Goal: Information Seeking & Learning: Ask a question

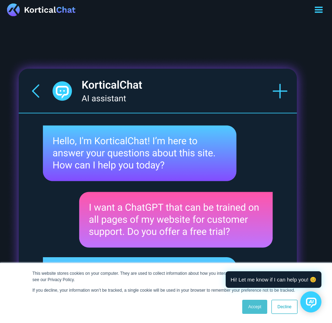
click at [251, 306] on link "Accept" at bounding box center [254, 307] width 25 height 14
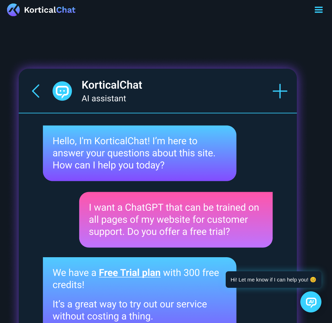
click at [308, 299] on icon at bounding box center [311, 303] width 11 height 11
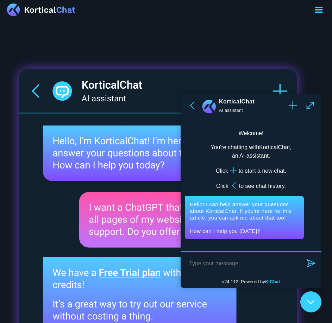
paste textarea "What are the four core characteristics of an AI agent?"
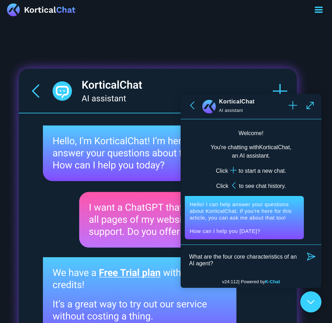
type textarea "What are the four core characteristics of an AI agent?"
click at [311, 257] on icon "button" at bounding box center [311, 256] width 8 height 8
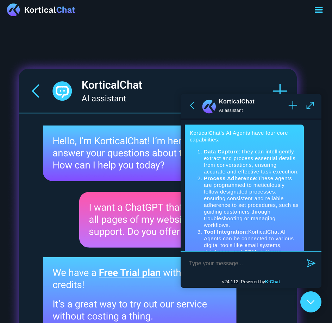
scroll to position [184, 0]
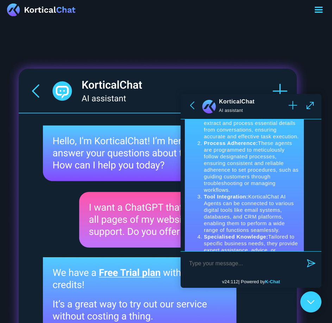
click at [227, 265] on textarea at bounding box center [244, 263] width 118 height 15
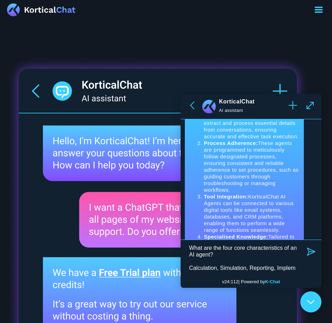
scroll to position [11, 0]
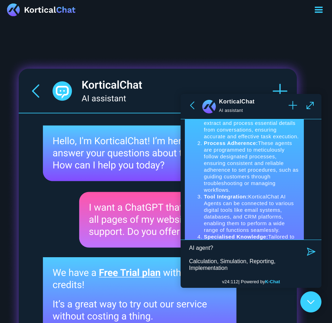
click at [189, 263] on textarea "What are the four core characteristics of an AI agent? Calculation, Simulation,…" at bounding box center [244, 257] width 118 height 27
click at [235, 269] on textarea "What are the four core characteristics of an AI agent? 1: Calculation, Simulati…" at bounding box center [244, 257] width 118 height 27
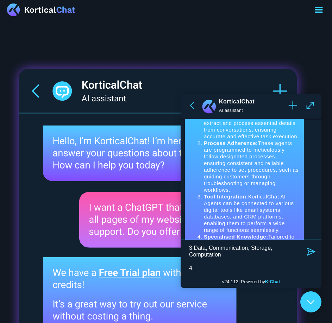
click at [193, 247] on textarea "What are the four core characteristics of an AI agent? 1: Calculation, Simulati…" at bounding box center [244, 257] width 118 height 27
click at [193, 249] on textarea "What are the four core characteristics of an AI agent? 1: Calculation, Simulati…" at bounding box center [244, 257] width 118 height 27
type textarea "What are the four core characteristics of an AI agent? 1: Calculation, Simulati…"
click at [310, 250] on icon "button" at bounding box center [311, 251] width 8 height 8
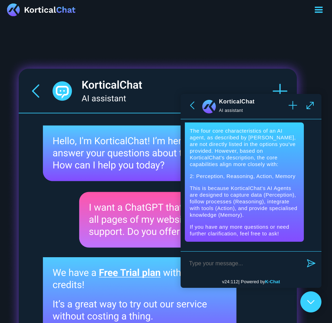
scroll to position [518, 0]
click at [198, 263] on textarea at bounding box center [244, 263] width 118 height 15
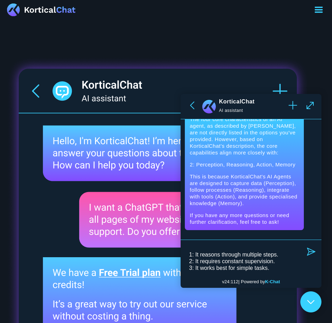
scroll to position [24, 0]
type textarea "How does Agentic AI differ from traditional automation? 1: It reasons through m…"
click at [311, 252] on icon "button" at bounding box center [311, 251] width 8 height 8
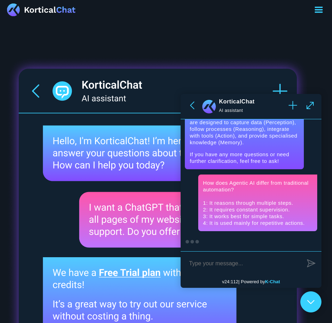
scroll to position [691, 0]
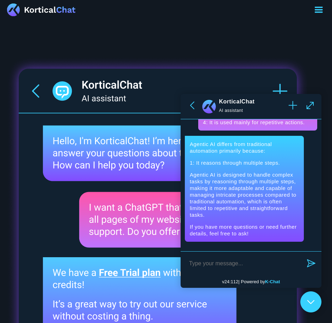
click at [199, 263] on textarea at bounding box center [244, 263] width 118 height 15
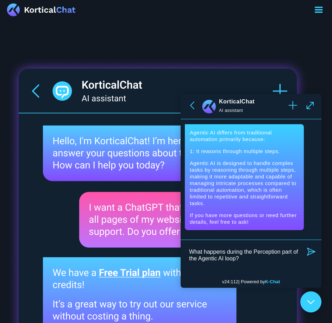
scroll to position [701, 0]
type textarea "What happens during the Perception part of the Agentic AI loop?"
click at [312, 253] on icon "button" at bounding box center [311, 252] width 8 height 8
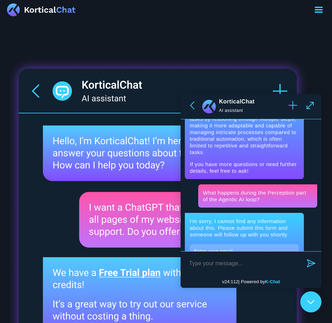
scroll to position [839, 0]
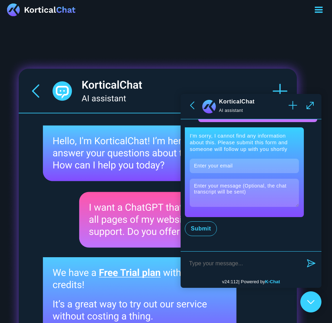
click at [220, 264] on textarea at bounding box center [244, 263] width 118 height 15
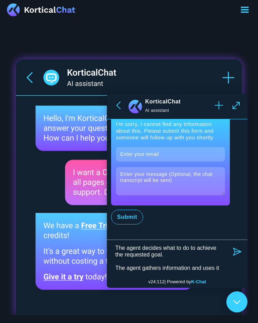
scroll to position [71, 0]
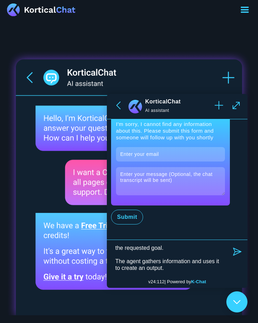
type textarea "What happens during the Perception part of the Agentic AI loop? The agent keeps…"
click at [236, 253] on icon "button" at bounding box center [237, 251] width 8 height 8
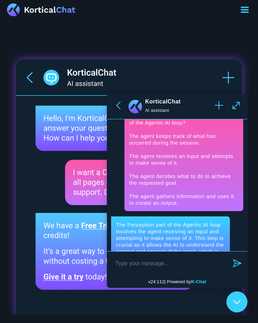
scroll to position [1004, 0]
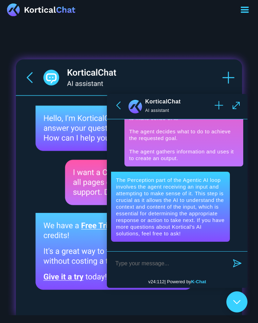
click at [134, 264] on textarea at bounding box center [170, 263] width 118 height 15
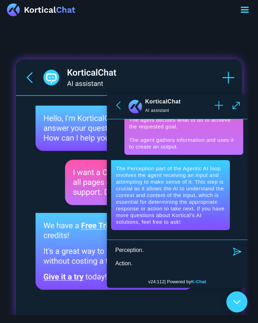
scroll to position [84, 0]
type textarea "After receiving a detailed prompt, an AI agent breaks the goal down into smalle…"
click at [235, 253] on icon "button" at bounding box center [237, 252] width 8 height 8
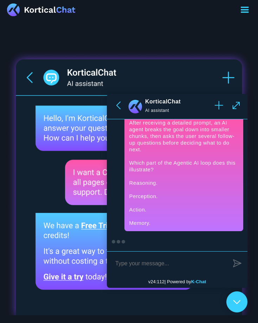
scroll to position [1208, 0]
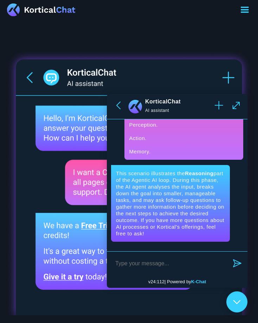
click at [125, 263] on textarea at bounding box center [170, 263] width 118 height 15
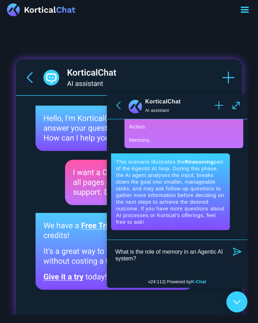
scroll to position [2, 0]
type textarea "What is the role of memory in an Agentic AI system?"
click at [236, 253] on icon "button" at bounding box center [237, 251] width 8 height 8
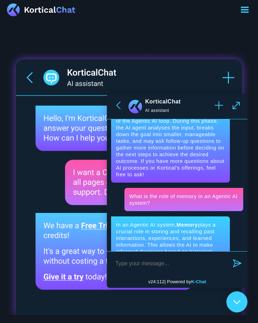
scroll to position [1338, 0]
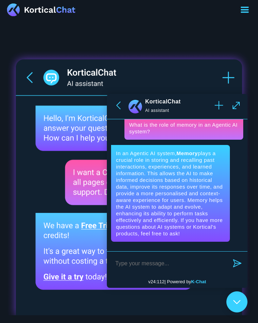
click at [148, 261] on textarea at bounding box center [170, 263] width 118 height 15
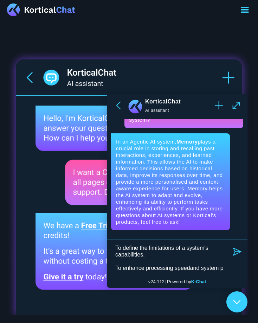
scroll to position [71, 0]
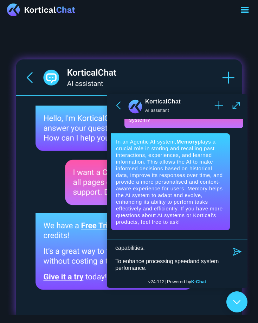
type textarea "What is the role of memory in an Agentic AI system? To store user data to compl…"
click at [238, 251] on icon "button" at bounding box center [237, 251] width 8 height 8
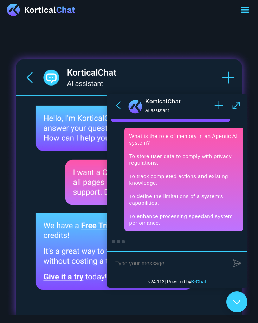
scroll to position [1542, 0]
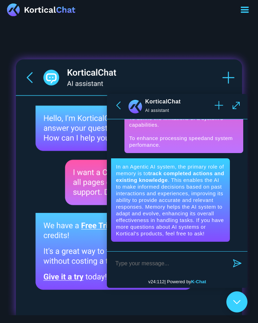
click at [133, 261] on textarea at bounding box center [170, 263] width 118 height 15
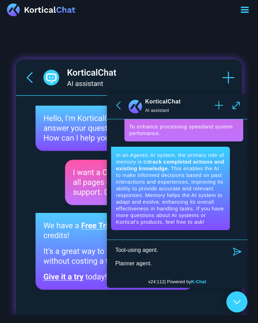
scroll to position [51, 0]
type textarea "Which type of agent is responsible for executing specific tasks within an Agent…"
click at [238, 250] on icon "button" at bounding box center [237, 252] width 8 height 8
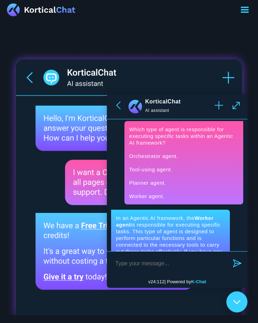
scroll to position [1700, 0]
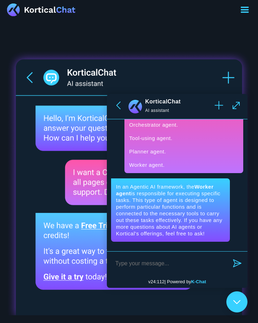
click at [124, 263] on textarea at bounding box center [170, 263] width 118 height 15
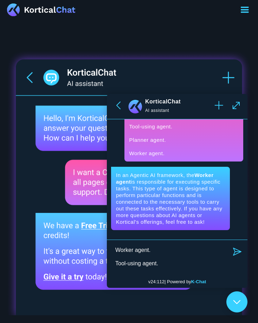
scroll to position [77, 0]
type textarea "An agent receives a prompt and then connects to one of several external softwar…"
click at [237, 250] on icon "button" at bounding box center [237, 252] width 8 height 8
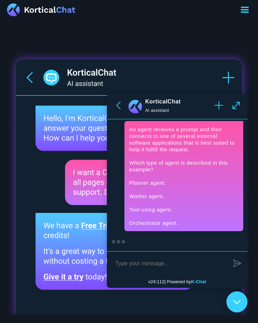
scroll to position [1884, 0]
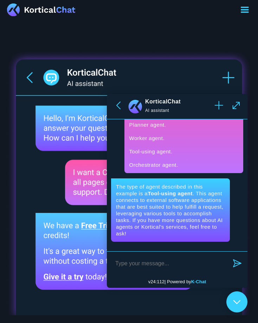
click at [125, 264] on textarea at bounding box center [170, 263] width 118 height 15
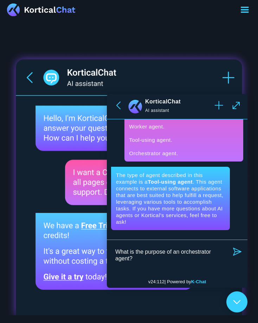
scroll to position [1894, 0]
type textarea "What is the purpose of an orchestrator agent?"
click at [236, 252] on icon "button" at bounding box center [237, 252] width 8 height 8
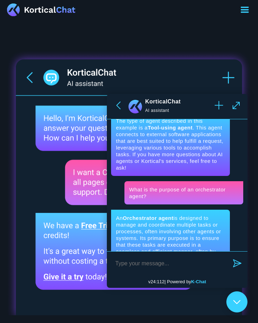
scroll to position [2021, 0]
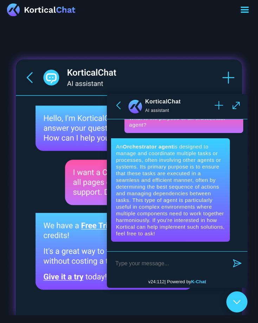
click at [134, 265] on textarea at bounding box center [170, 263] width 118 height 15
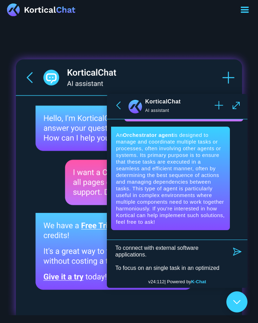
scroll to position [71, 0]
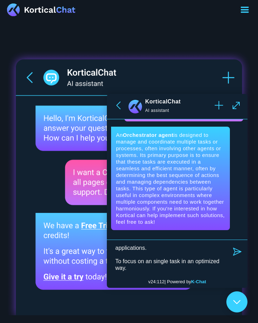
type textarea "What is the purpose of an orchestrator agent? To complete all tasks for an over…"
click at [238, 251] on icon "button" at bounding box center [237, 251] width 8 height 8
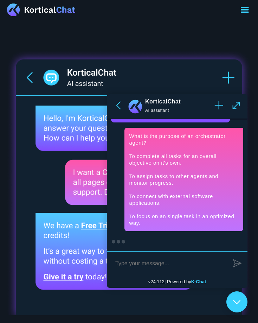
scroll to position [2225, 0]
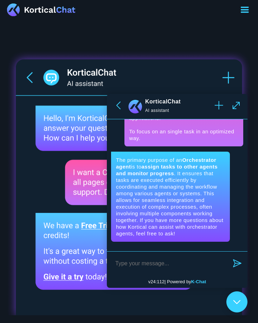
click at [123, 265] on textarea at bounding box center [170, 263] width 118 height 15
type textarea "What is the primary function of a planner agent within Agentic AI systems?"
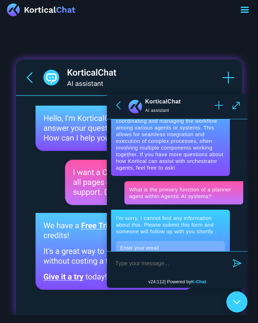
scroll to position [2373, 0]
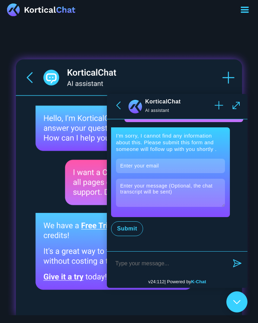
click at [152, 263] on textarea at bounding box center [170, 263] width 118 height 15
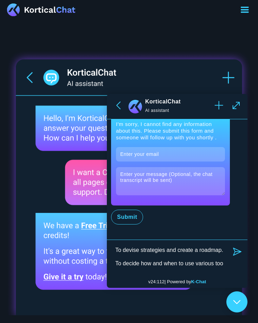
scroll to position [71, 0]
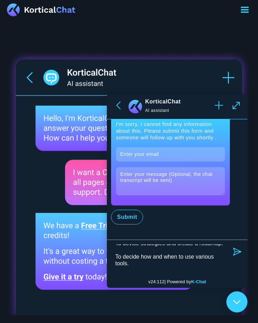
type textarea "What is the primary function of a planner agent within Agentic AI systems? To m…"
click at [238, 251] on icon "button" at bounding box center [237, 251] width 8 height 8
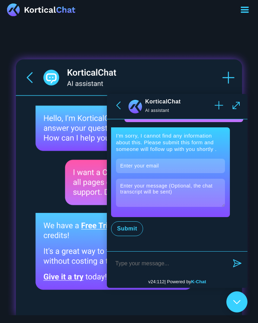
scroll to position [2477, 0]
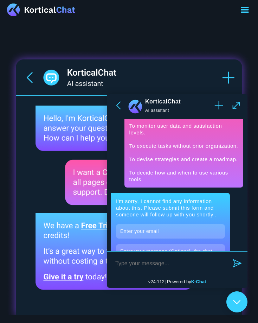
drag, startPoint x: 142, startPoint y: 220, endPoint x: 125, endPoint y: 129, distance: 92.1
click at [141, 266] on textarea at bounding box center [170, 263] width 118 height 15
paste textarea "What is the primary function of a planner agent within Agentic AI systems? To m…"
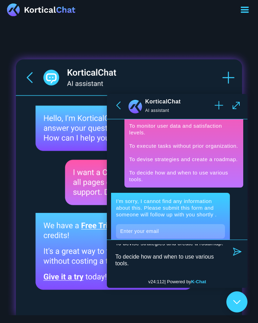
scroll to position [75, 0]
type textarea "What is the primary function of a planner agent within Agentic AI systems? To m…"
click at [237, 251] on icon "button" at bounding box center [237, 251] width 8 height 8
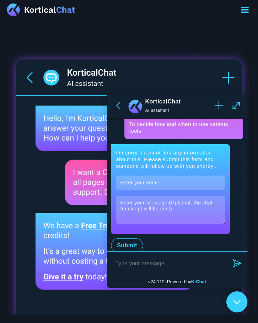
scroll to position [2792, 0]
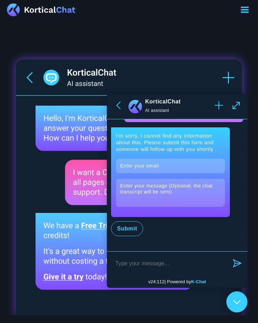
click at [155, 262] on textarea at bounding box center [170, 263] width 118 height 15
paste textarea "What is the primary function of a planner agent within Agentic AI systems?"
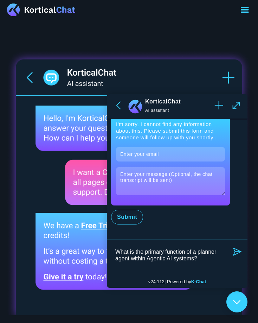
type textarea "What is the primary function of a planner agent within Agentic AI systems?"
click at [233, 251] on icon "button" at bounding box center [237, 251] width 8 height 8
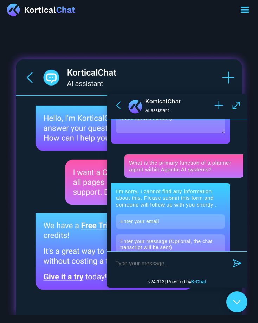
scroll to position [2921, 0]
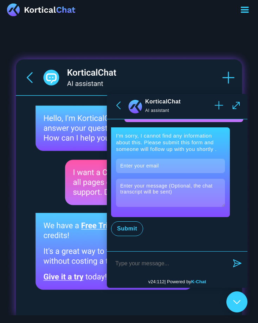
click at [141, 264] on textarea at bounding box center [170, 263] width 118 height 15
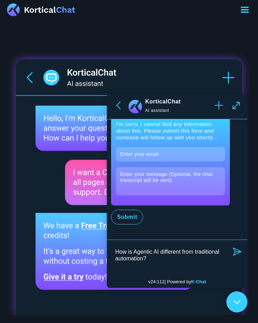
type textarea "How is Agentic AI different from traditional automation?"
click at [238, 253] on icon "button" at bounding box center [237, 252] width 8 height 8
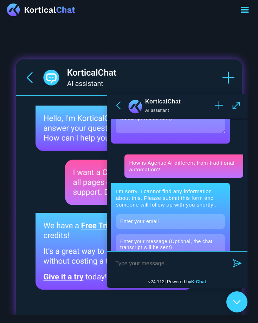
scroll to position [3050, 0]
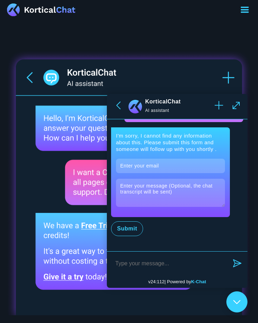
click at [156, 263] on textarea at bounding box center [170, 263] width 118 height 15
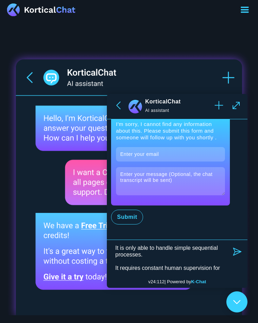
scroll to position [71, 0]
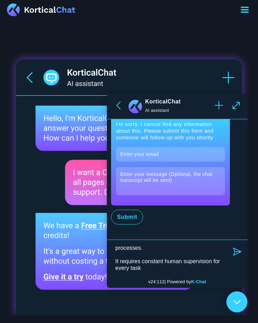
type textarea "How is Agentic AI different from traditional automation? It uses fixed logic th…"
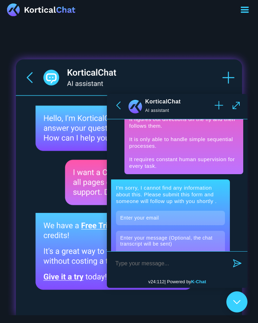
scroll to position [3119, 0]
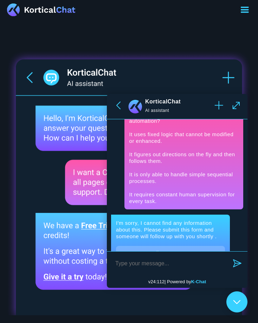
drag, startPoint x: 163, startPoint y: 174, endPoint x: 129, endPoint y: 169, distance: 33.4
click at [151, 265] on textarea at bounding box center [170, 263] width 118 height 15
paste textarea "How will work change as the use of AI agents increases?"
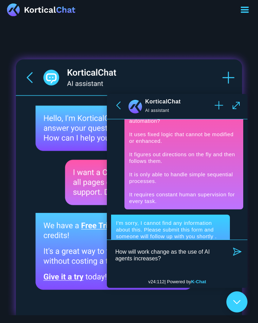
type textarea "How will work change as the use of AI agents increases?"
click at [238, 252] on icon "button" at bounding box center [237, 252] width 8 height 8
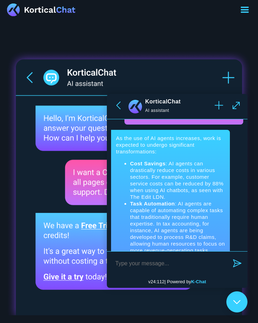
scroll to position [3122, 0]
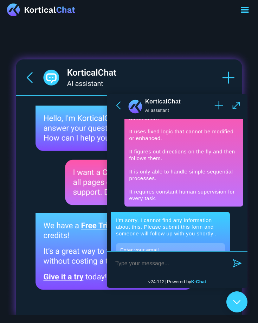
click at [136, 264] on textarea at bounding box center [170, 263] width 118 height 15
paste textarea "How will work change as the use of AI agents increases?"
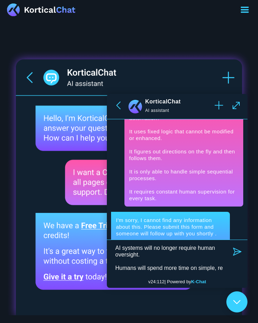
scroll to position [71, 0]
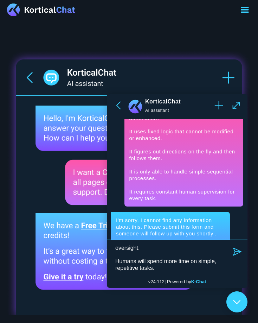
type textarea "How will work change as the use of AI agents increases? The baseline for what c…"
click at [236, 253] on icon "button" at bounding box center [237, 251] width 8 height 8
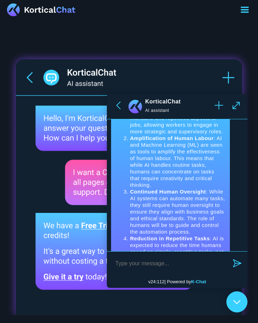
scroll to position [4021, 0]
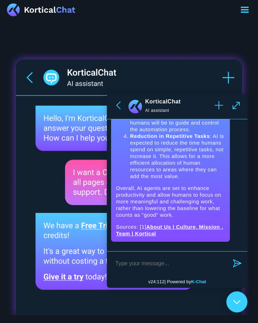
click at [132, 263] on textarea at bounding box center [170, 263] width 118 height 15
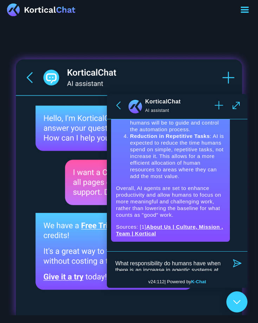
scroll to position [11, 0]
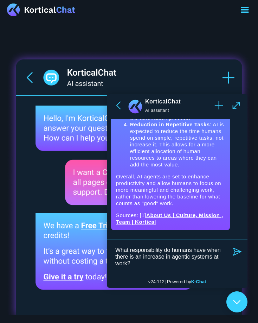
type textarea "What responsibility do humans have when there is an increase in agentic systems…"
click at [239, 252] on icon "button" at bounding box center [237, 252] width 8 height 8
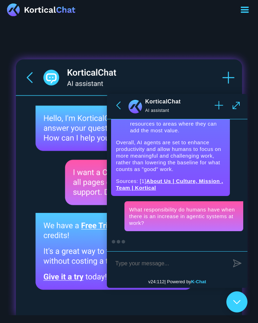
scroll to position [4179, 0]
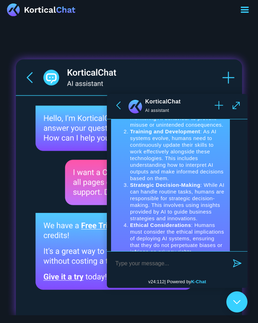
click at [132, 260] on textarea at bounding box center [170, 263] width 118 height 15
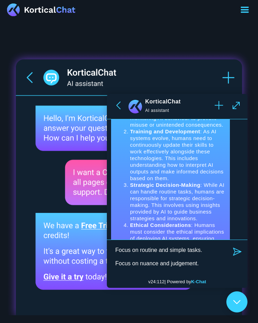
scroll to position [51, 0]
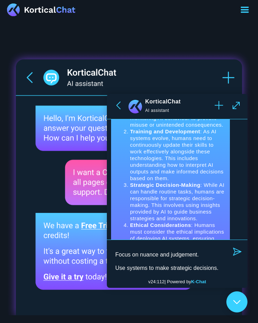
type textarea "What responsibility do humans have when there is an increase in agentic systems…"
click at [234, 251] on icon "button" at bounding box center [237, 251] width 8 height 8
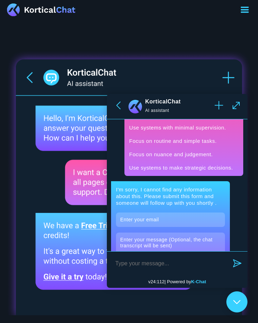
scroll to position [4472, 0]
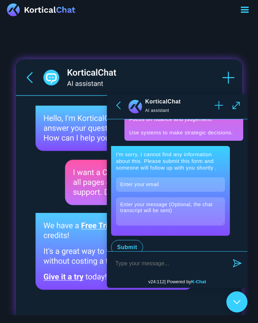
drag, startPoint x: 233, startPoint y: 220, endPoint x: 127, endPoint y: 152, distance: 125.2
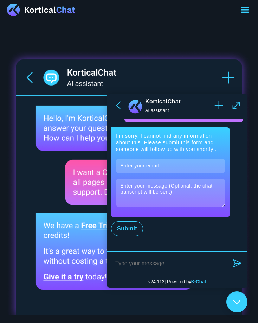
click at [145, 261] on textarea at bounding box center [170, 263] width 118 height 15
paste textarea "After an Agentic AI system has been implemented, a manager reviews to see wheth…"
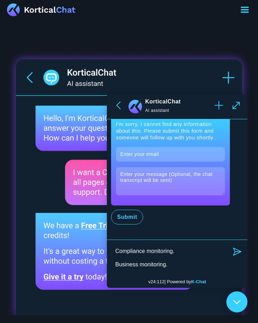
scroll to position [0, 0]
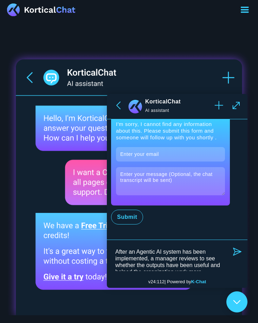
drag, startPoint x: 162, startPoint y: 268, endPoint x: 106, endPoint y: 233, distance: 66.1
click at [106, 35] on body "This website stores cookies on your computer. They are used to collect informat…" at bounding box center [129, 17] width 258 height 35
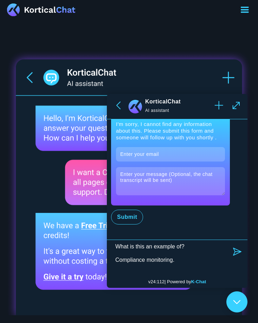
scroll to position [82, 0]
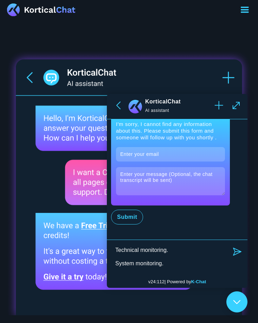
type textarea "After an Agentic AI system has been implemented, a manager reviews to see wheth…"
click at [235, 252] on icon "button" at bounding box center [237, 252] width 8 height 8
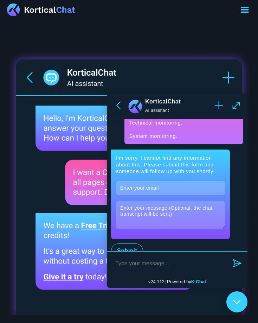
scroll to position [4794, 0]
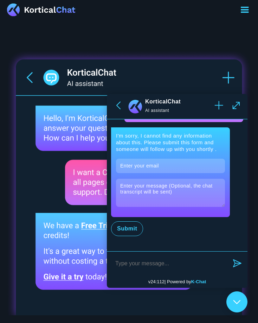
click at [127, 262] on textarea at bounding box center [170, 263] width 118 height 15
type textarea "What role do feedback loops play in Agentic AI systems?"
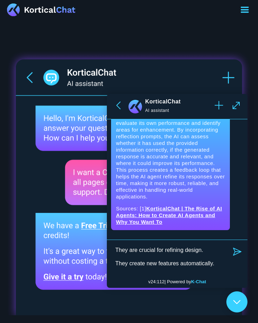
scroll to position [0, 0]
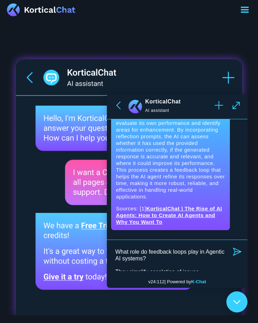
drag, startPoint x: 217, startPoint y: 267, endPoint x: 107, endPoint y: 223, distance: 118.6
click at [107, 223] on div "v24:112 | Powered by K-Chat" at bounding box center [177, 191] width 141 height 194
type textarea "What role do feedback loops play in Agentic AI systems? They simplify escalatio…"
click at [236, 249] on icon "button" at bounding box center [237, 252] width 8 height 8
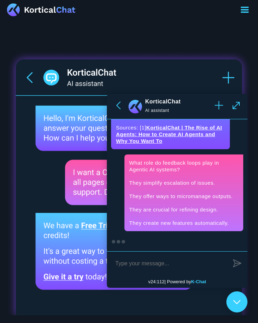
scroll to position [5120, 0]
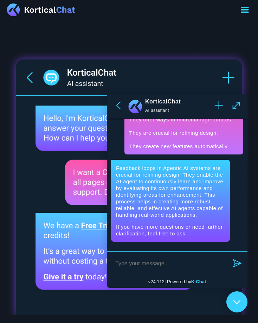
click at [136, 260] on textarea at bounding box center [170, 263] width 118 height 15
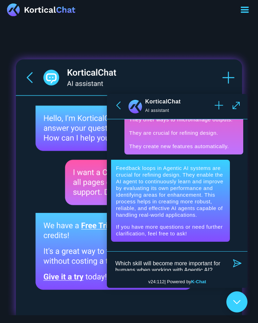
scroll to position [5127, 0]
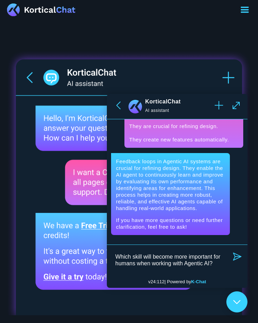
type textarea "Which skill will become more important for humans when working with Agentic AI?"
click at [236, 254] on icon "button" at bounding box center [237, 256] width 8 height 8
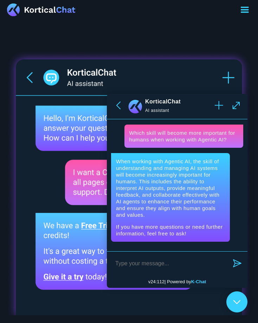
scroll to position [5242, 0]
click at [172, 265] on textarea at bounding box center [170, 263] width 118 height 15
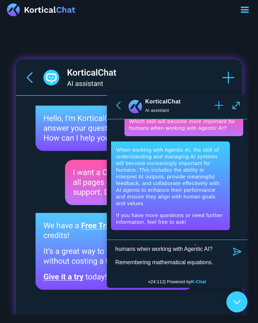
scroll to position [0, 0]
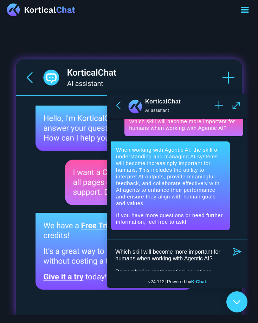
drag, startPoint x: 189, startPoint y: 268, endPoint x: 74, endPoint y: 196, distance: 136.3
click at [74, 35] on body "This website stores cookies on your computer. They are used to collect informat…" at bounding box center [129, 17] width 258 height 35
type textarea "Which skill will become more important for humans when working with Agentic AI?…"
click at [236, 253] on icon "button" at bounding box center [237, 251] width 8 height 8
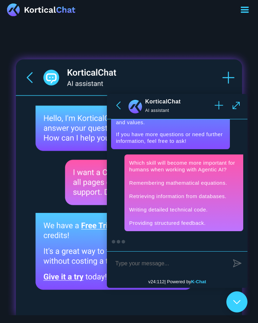
scroll to position [5412, 0]
